Goal: Task Accomplishment & Management: Manage account settings

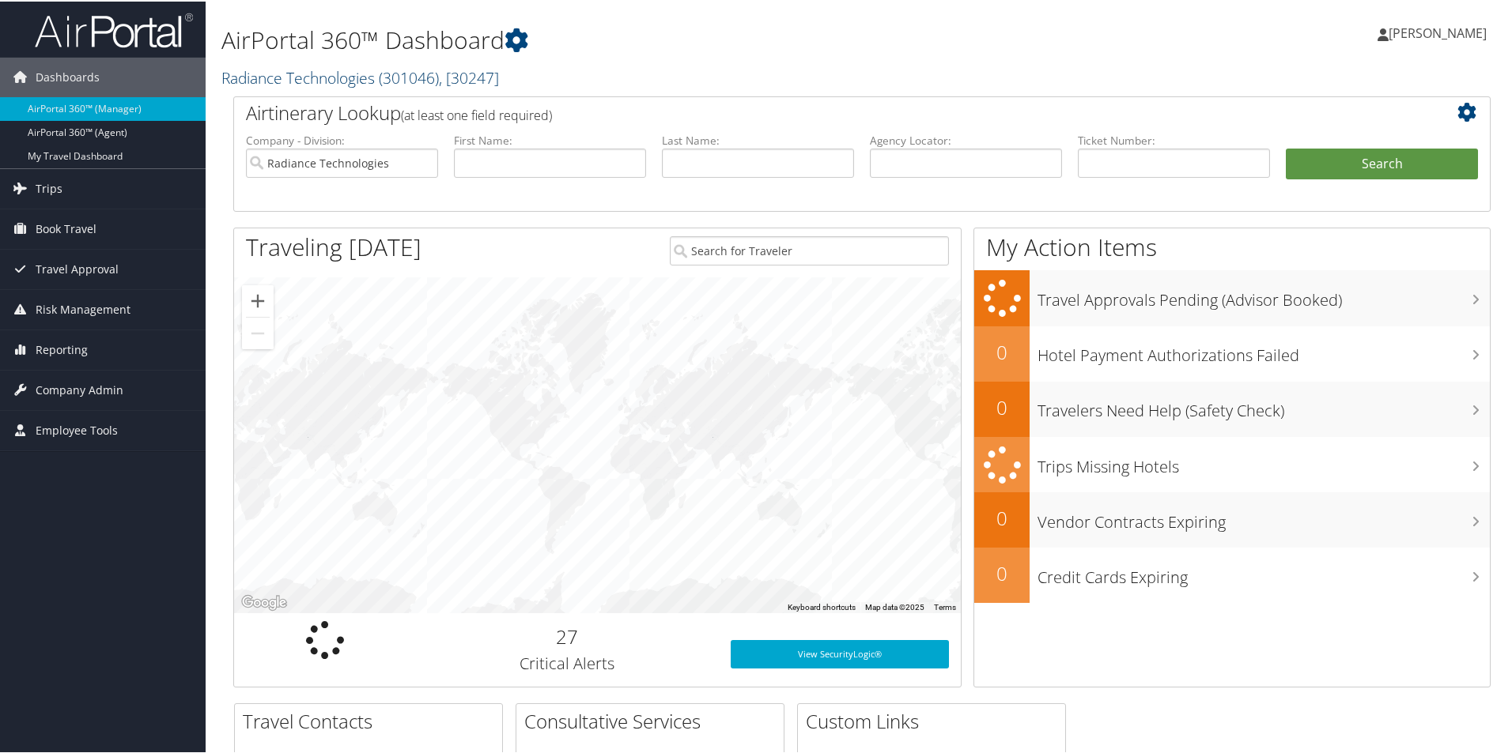
click at [303, 80] on link "Radiance Technologies ( 301046 ) , [ 30247 ]" at bounding box center [360, 76] width 278 height 21
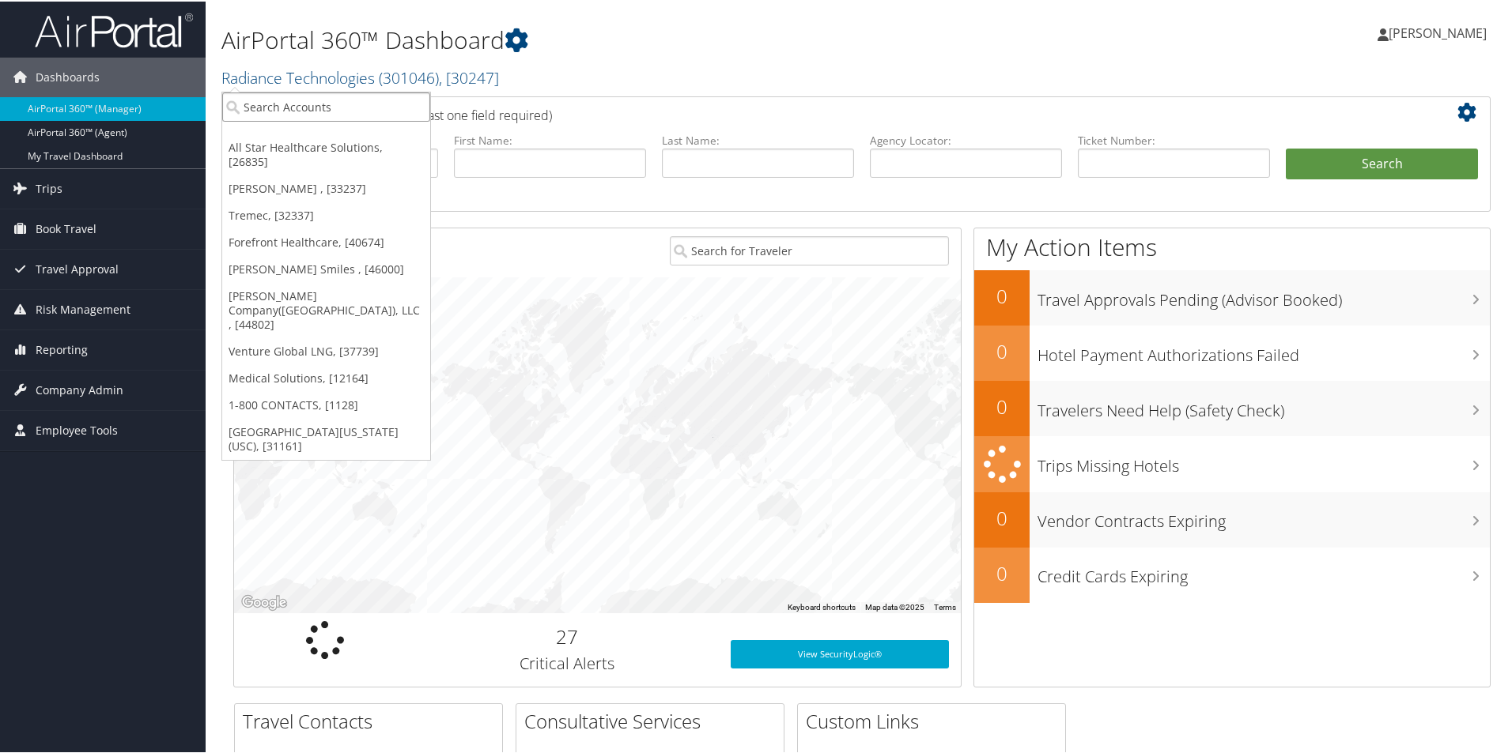
click at [310, 104] on input "search" at bounding box center [326, 105] width 208 height 29
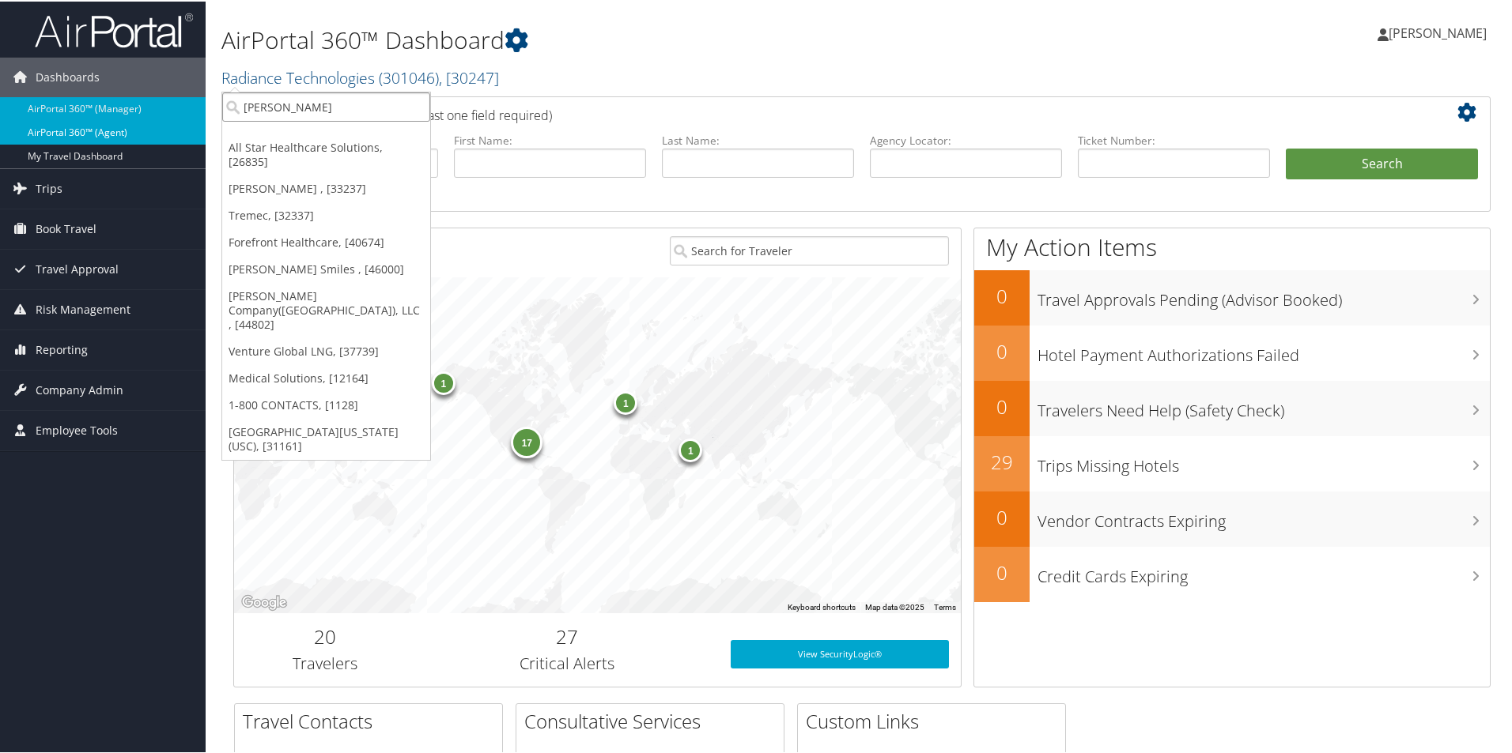
type input "chero"
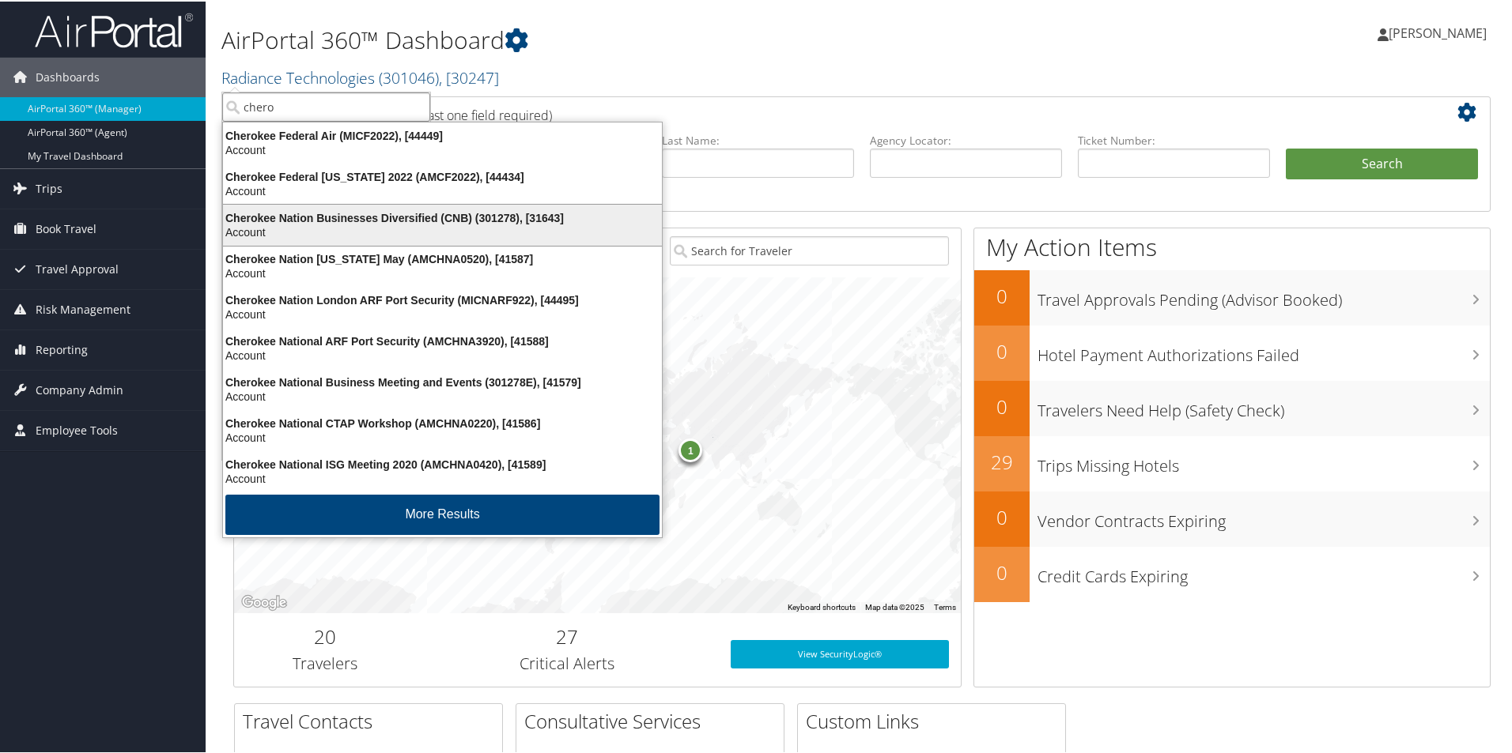
click at [315, 227] on div "Account" at bounding box center [442, 231] width 458 height 14
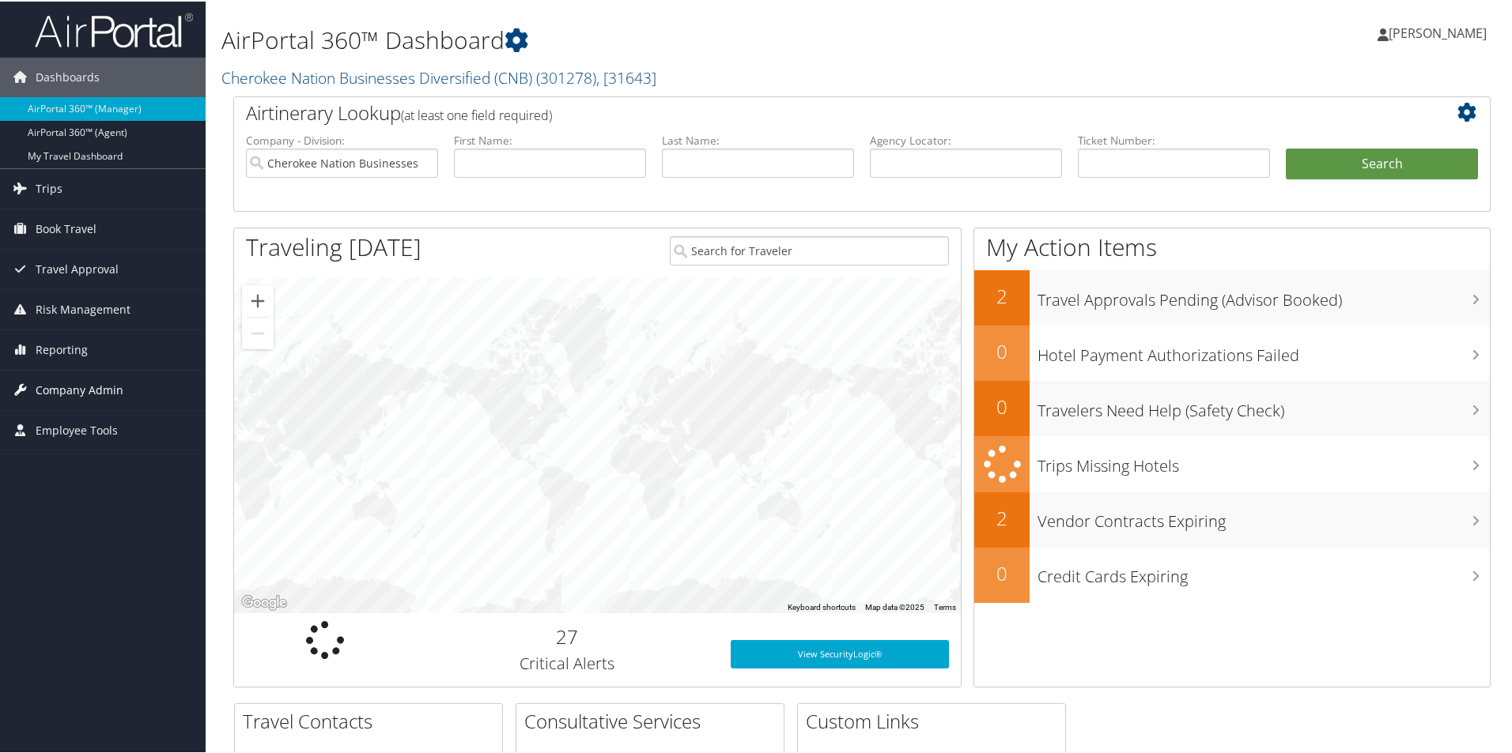
click at [81, 391] on span "Company Admin" at bounding box center [80, 389] width 88 height 40
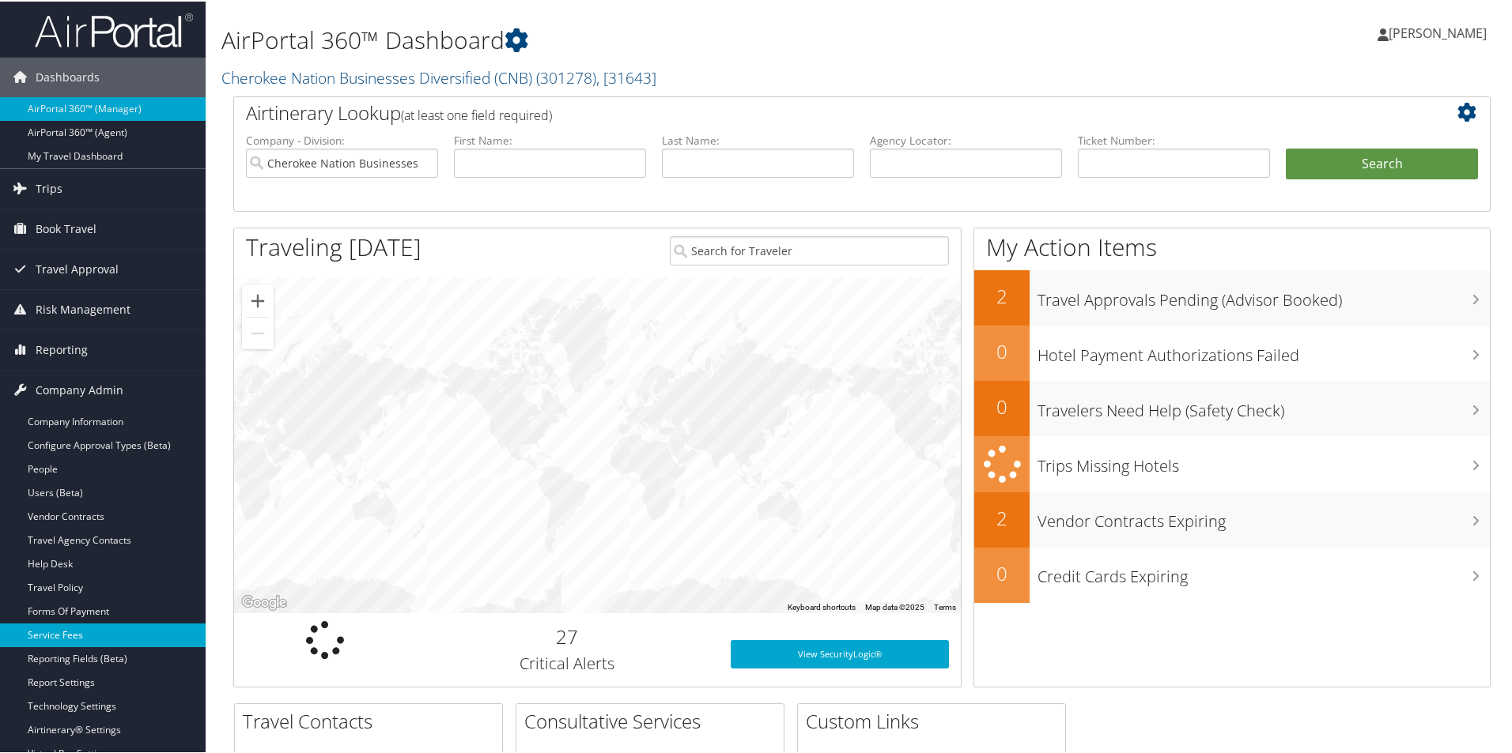
click at [99, 627] on link "Service Fees" at bounding box center [103, 634] width 206 height 24
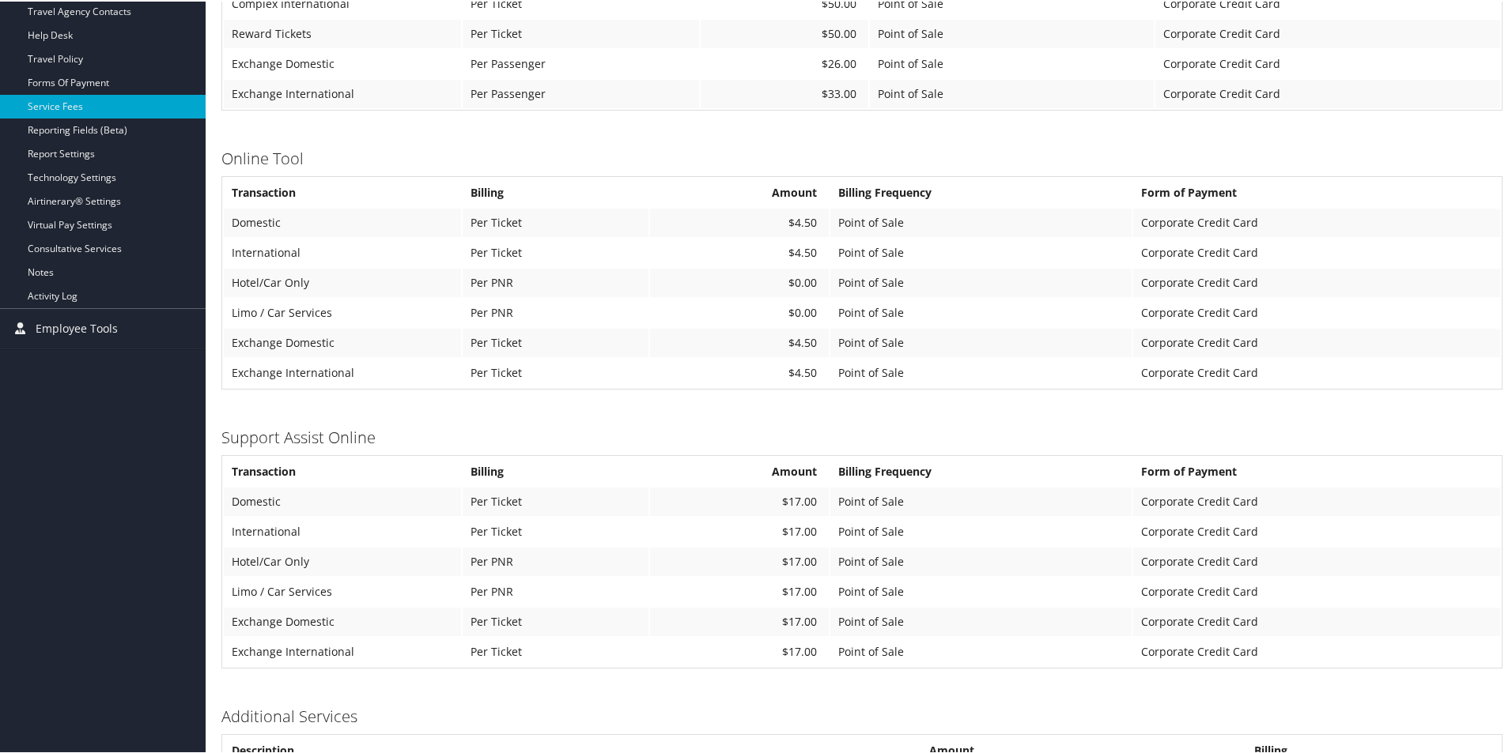
scroll to position [516, 0]
